Goal: Task Accomplishment & Management: Complete application form

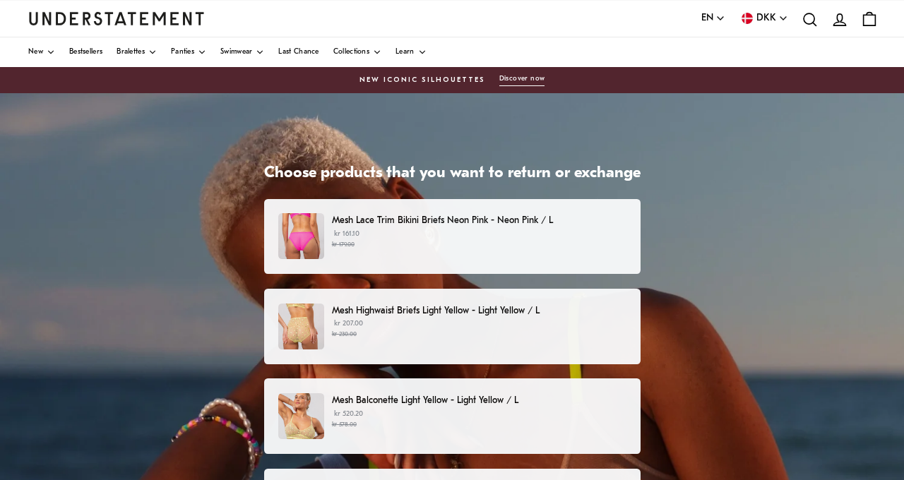
click at [478, 238] on p "kr 161.10 kr 179.00" at bounding box center [479, 239] width 294 height 21
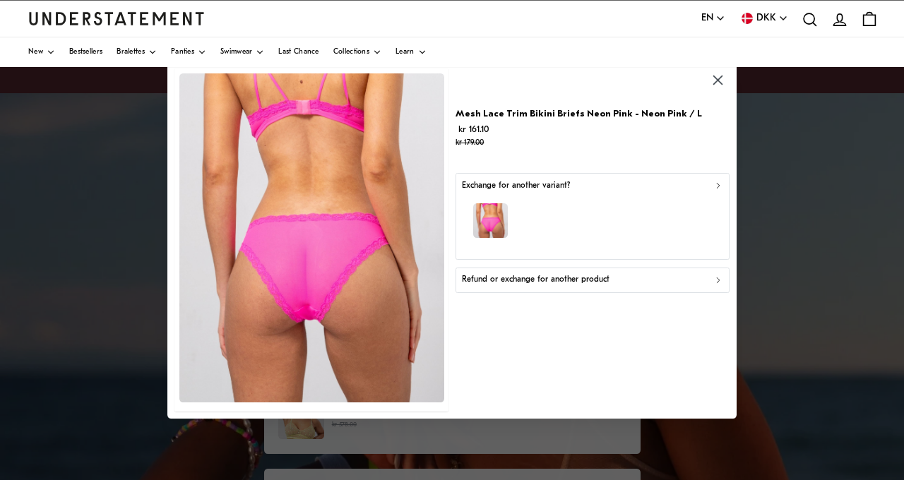
click at [709, 184] on div "Exchange for another variant?" at bounding box center [592, 185] width 261 height 13
click at [542, 282] on p "Refund or exchange for another product" at bounding box center [536, 279] width 148 height 13
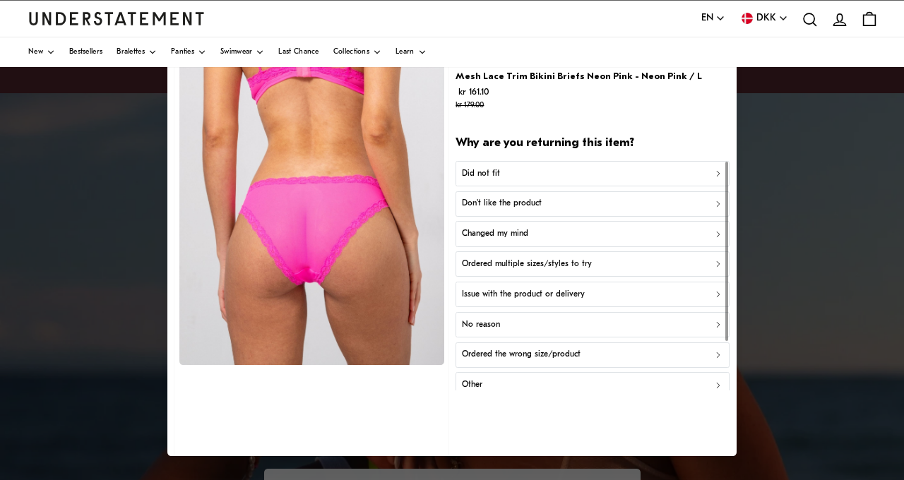
click at [657, 172] on div "Did not fit" at bounding box center [592, 173] width 261 height 13
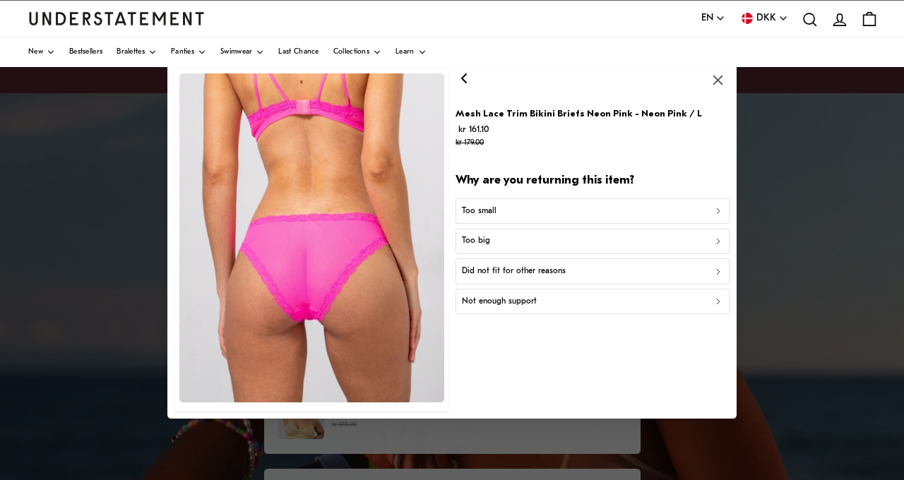
click at [573, 242] on div "Too big" at bounding box center [592, 241] width 261 height 13
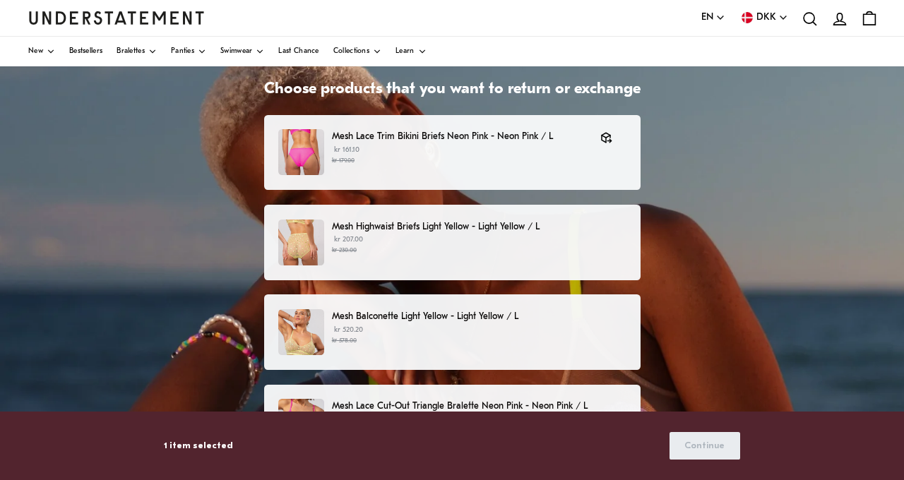
scroll to position [85, 0]
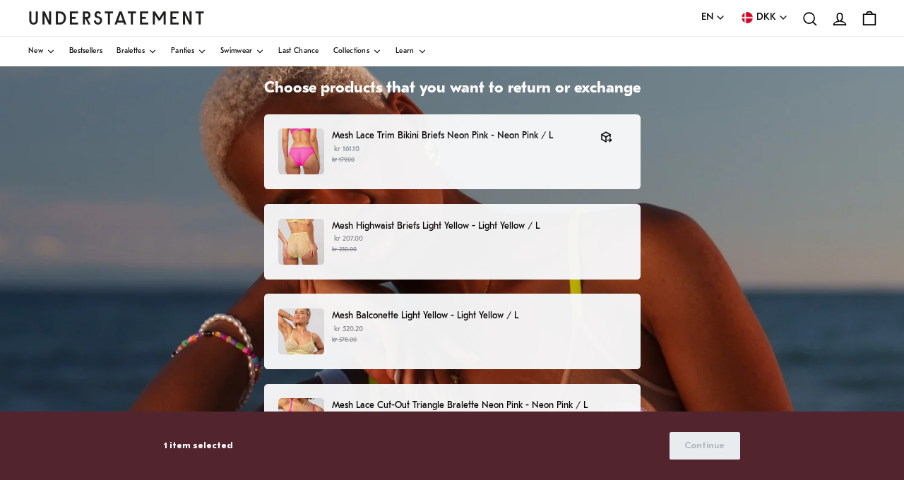
click at [504, 252] on small "kr 230.00" at bounding box center [479, 250] width 294 height 10
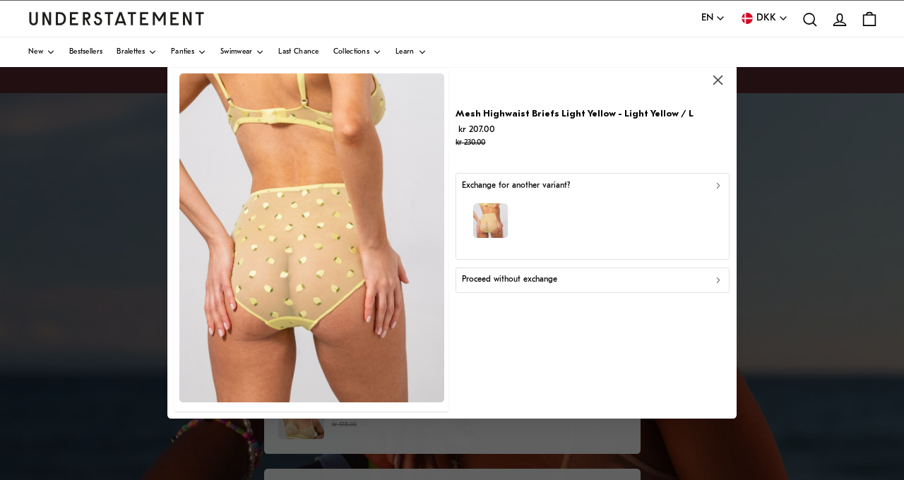
click at [586, 279] on div "Proceed without exchange" at bounding box center [592, 279] width 261 height 13
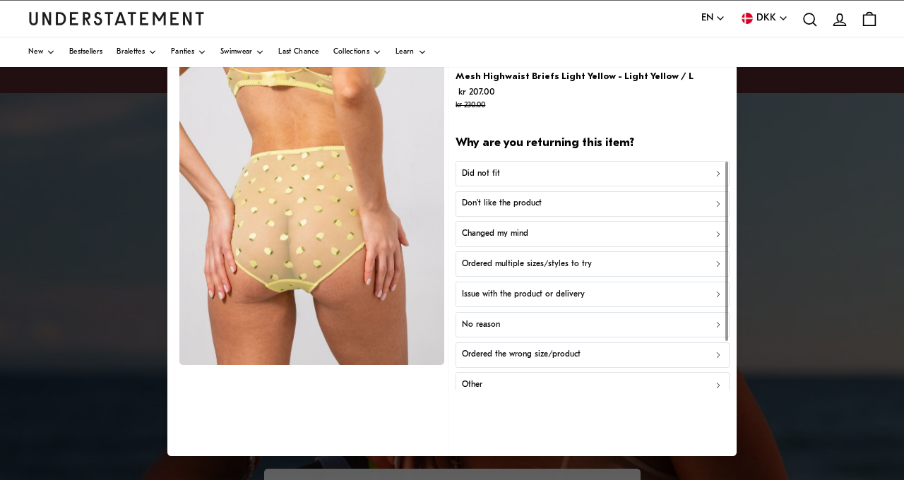
click at [589, 169] on div "Did not fit" at bounding box center [592, 173] width 261 height 13
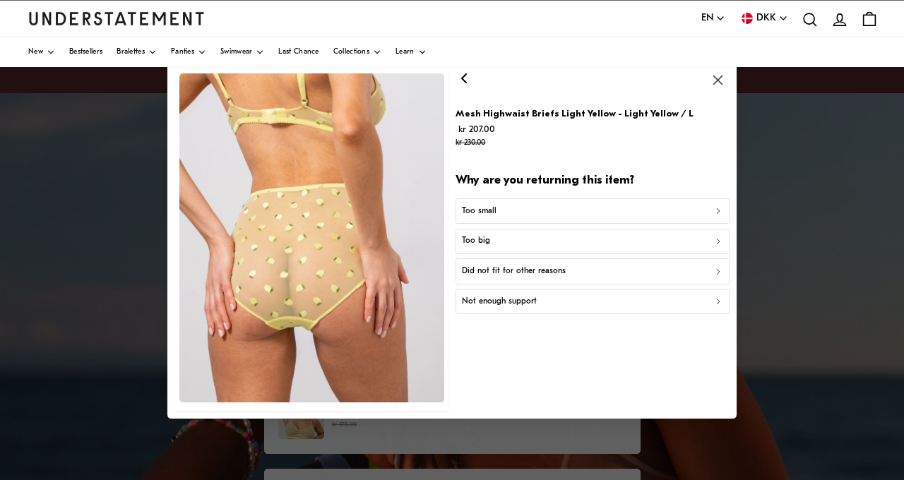
click at [563, 271] on div "Did not fit for other reasons" at bounding box center [592, 271] width 261 height 13
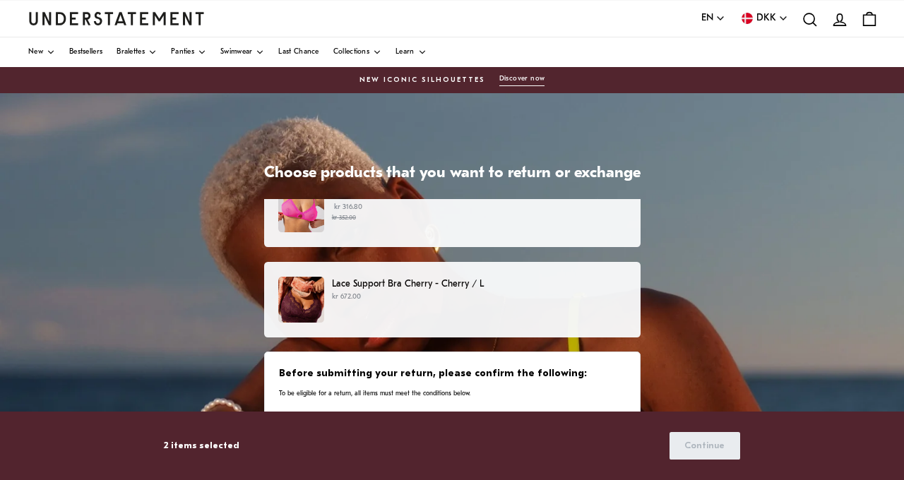
scroll to position [267, 0]
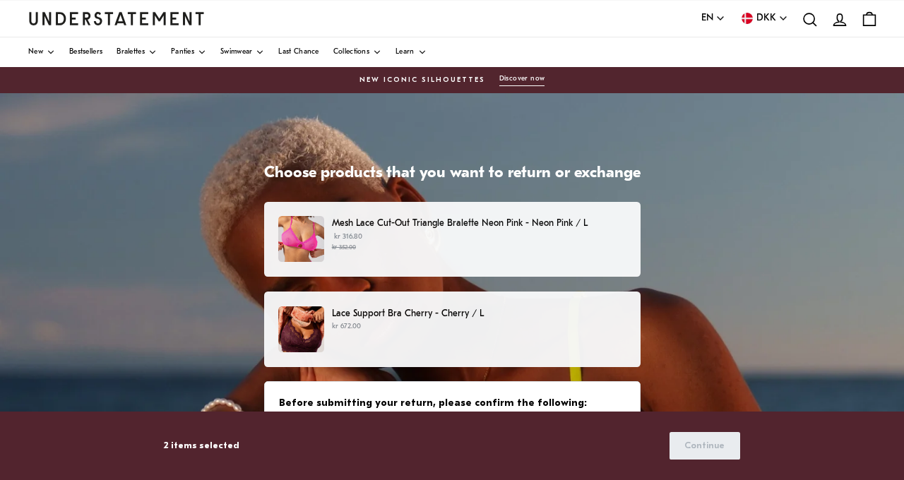
click at [452, 326] on p "kr 672.00" at bounding box center [479, 326] width 294 height 11
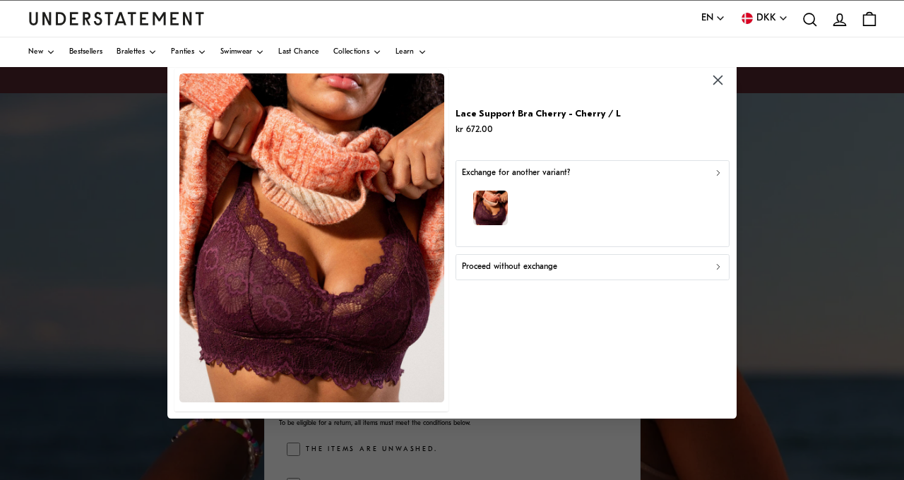
click at [582, 266] on div "Proceed without exchange" at bounding box center [592, 267] width 261 height 13
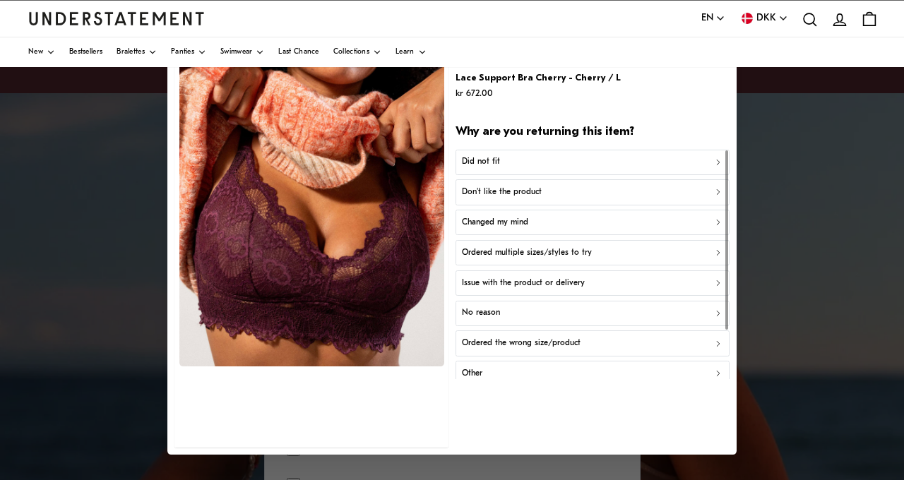
click at [552, 160] on div "Did not fit" at bounding box center [592, 161] width 261 height 13
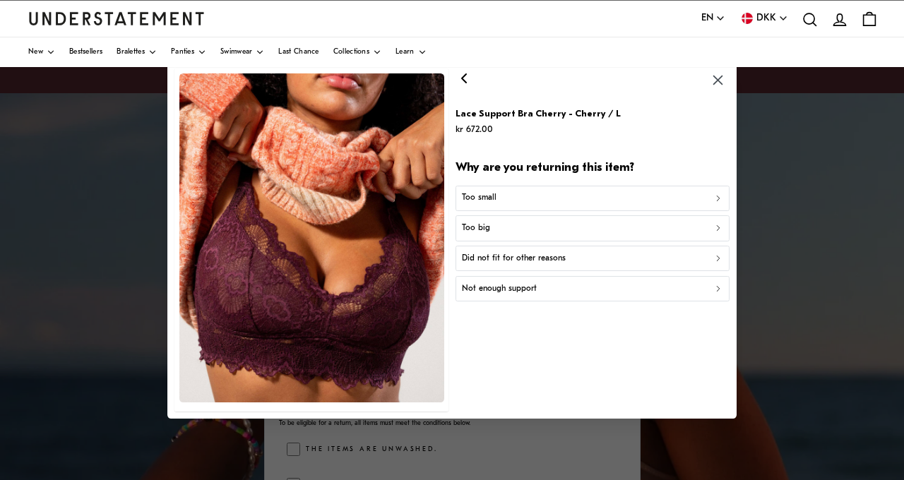
click at [568, 259] on div "Did not fit for other reasons" at bounding box center [592, 258] width 261 height 13
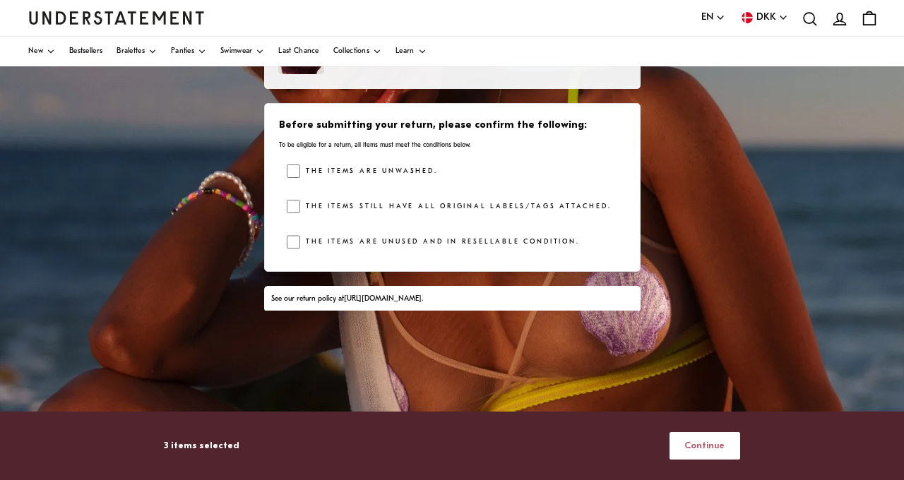
scroll to position [228, 0]
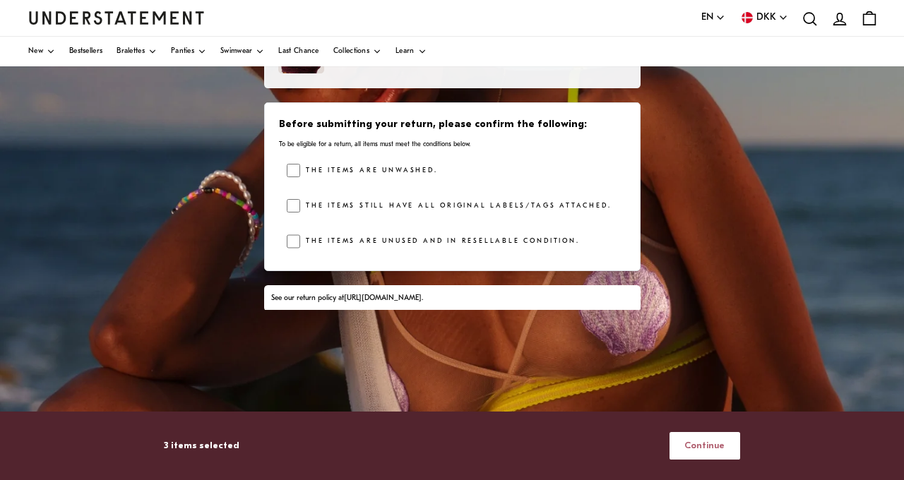
click at [678, 443] on button "Continue" at bounding box center [705, 446] width 71 height 28
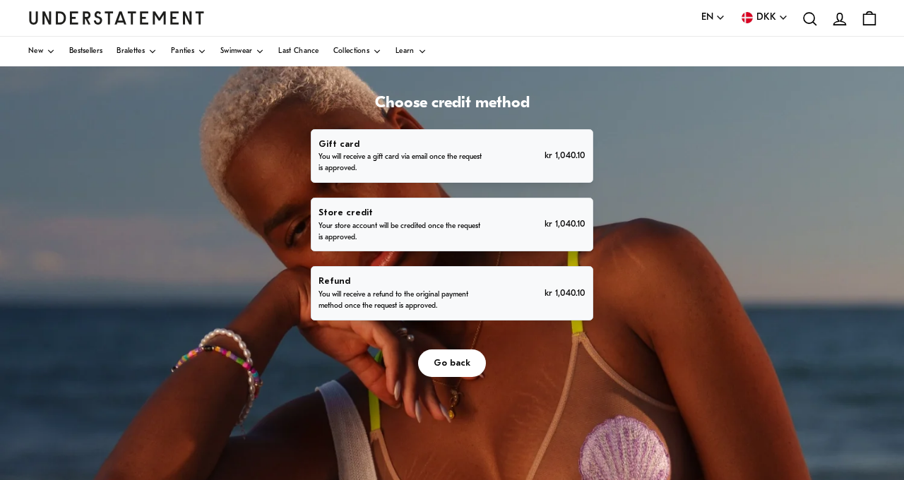
scroll to position [75, 0]
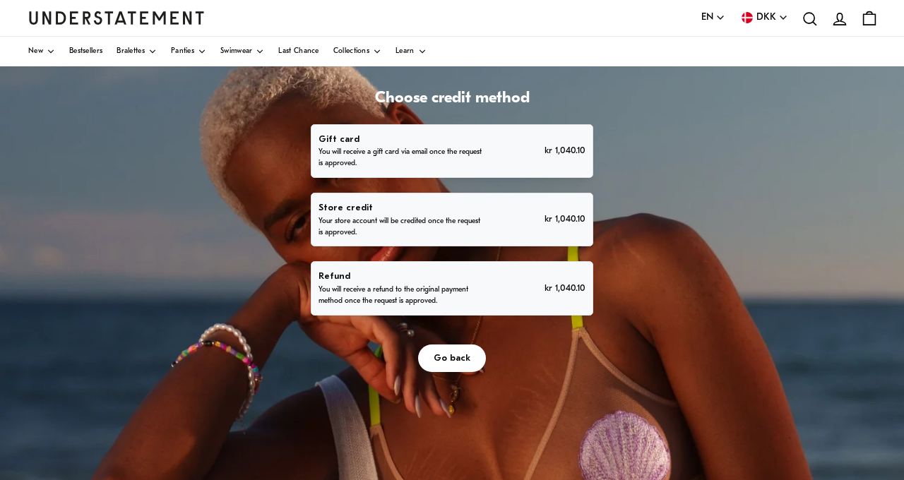
click at [454, 285] on p "You will receive a refund to the original payment method once the request is ap…" at bounding box center [402, 296] width 167 height 23
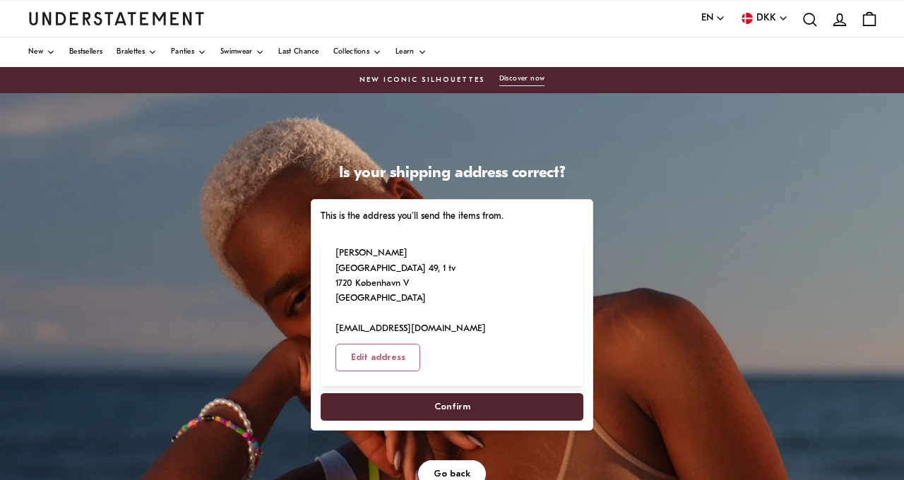
click at [457, 394] on span "Confirm" at bounding box center [453, 407] width 36 height 26
select select "**"
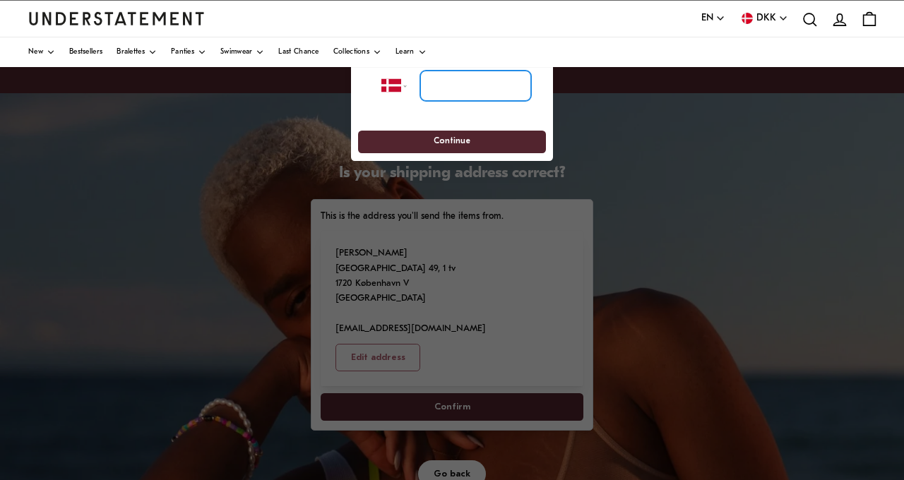
click at [454, 94] on input "tel" at bounding box center [475, 86] width 111 height 31
type input "**********"
click at [444, 137] on span "Continue" at bounding box center [452, 142] width 37 height 22
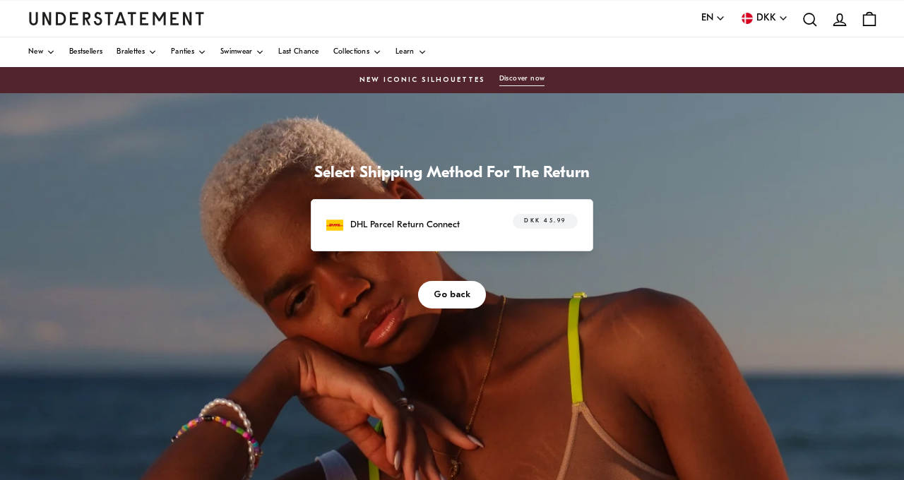
click at [396, 225] on p "DHL Parcel Return Connect" at bounding box center [405, 225] width 110 height 15
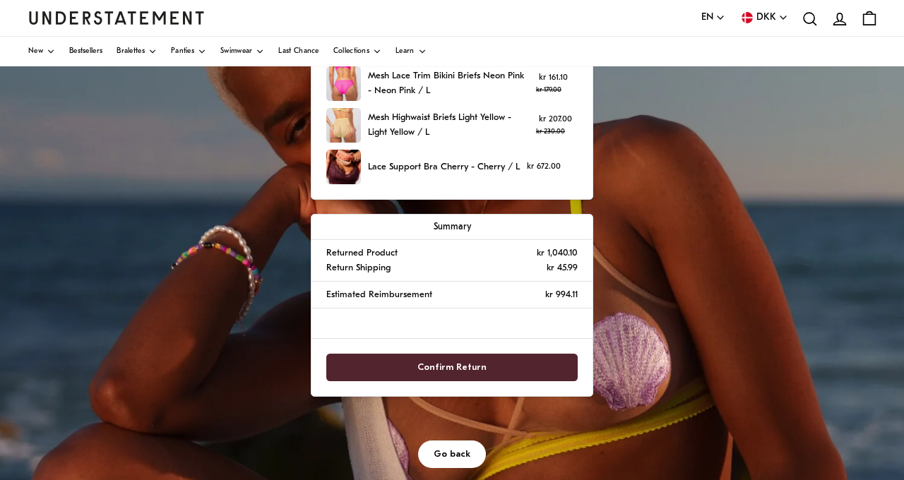
scroll to position [172, 0]
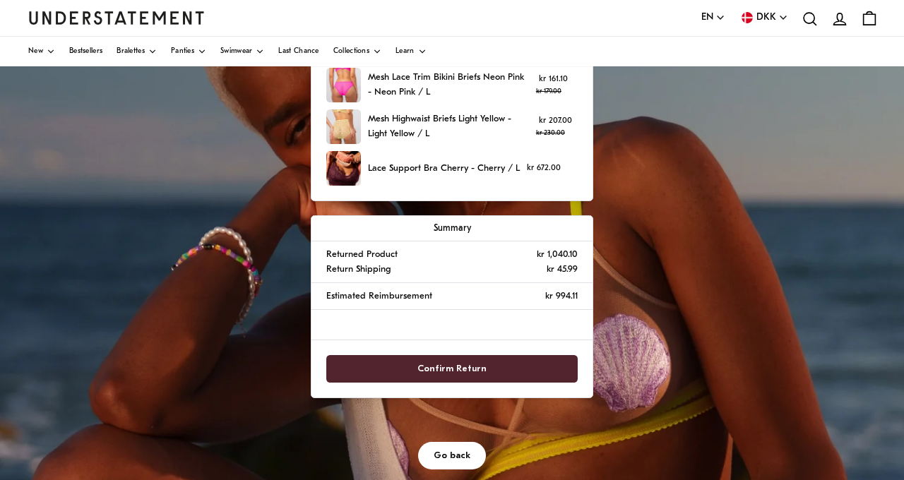
click at [452, 371] on span "Confirm Return" at bounding box center [452, 369] width 69 height 26
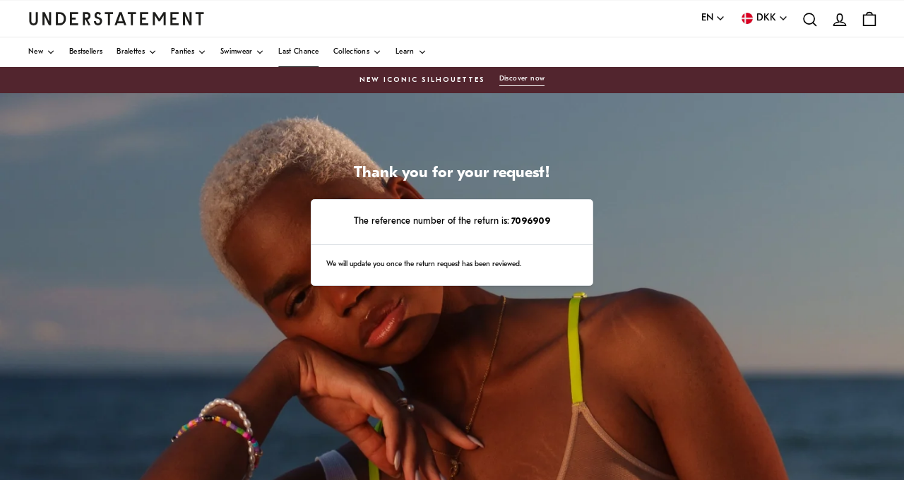
click at [319, 54] on span "Last Chance" at bounding box center [298, 52] width 40 height 7
